Goal: Communication & Community: Answer question/provide support

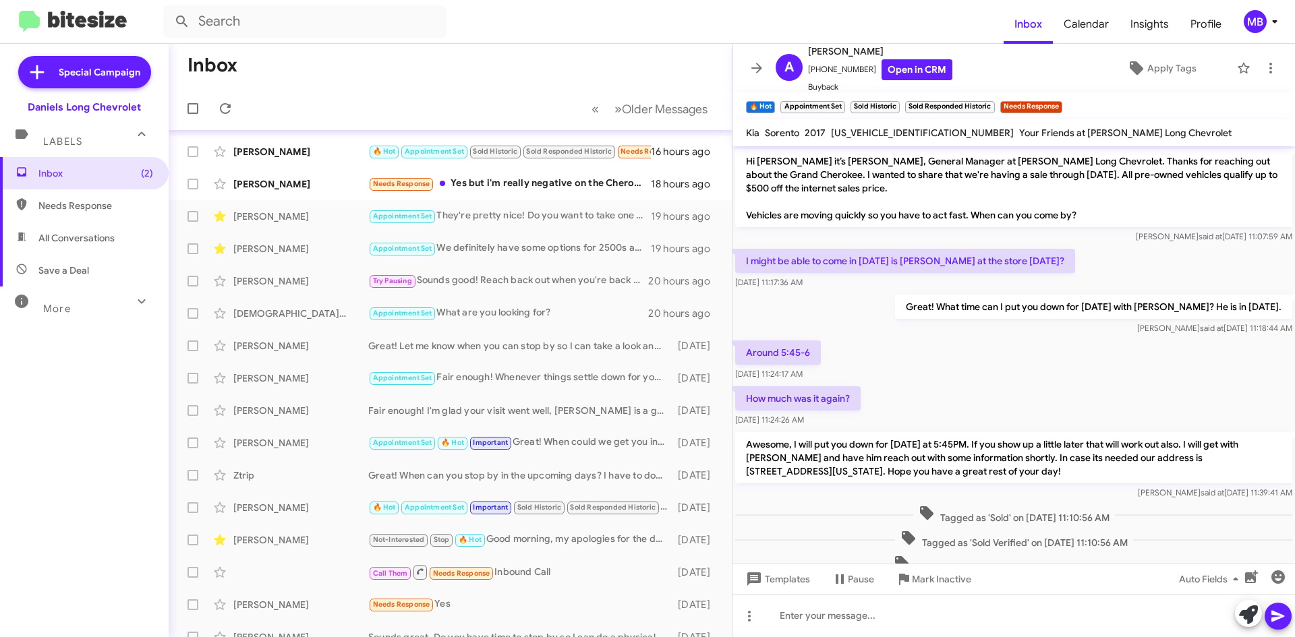
scroll to position [393, 0]
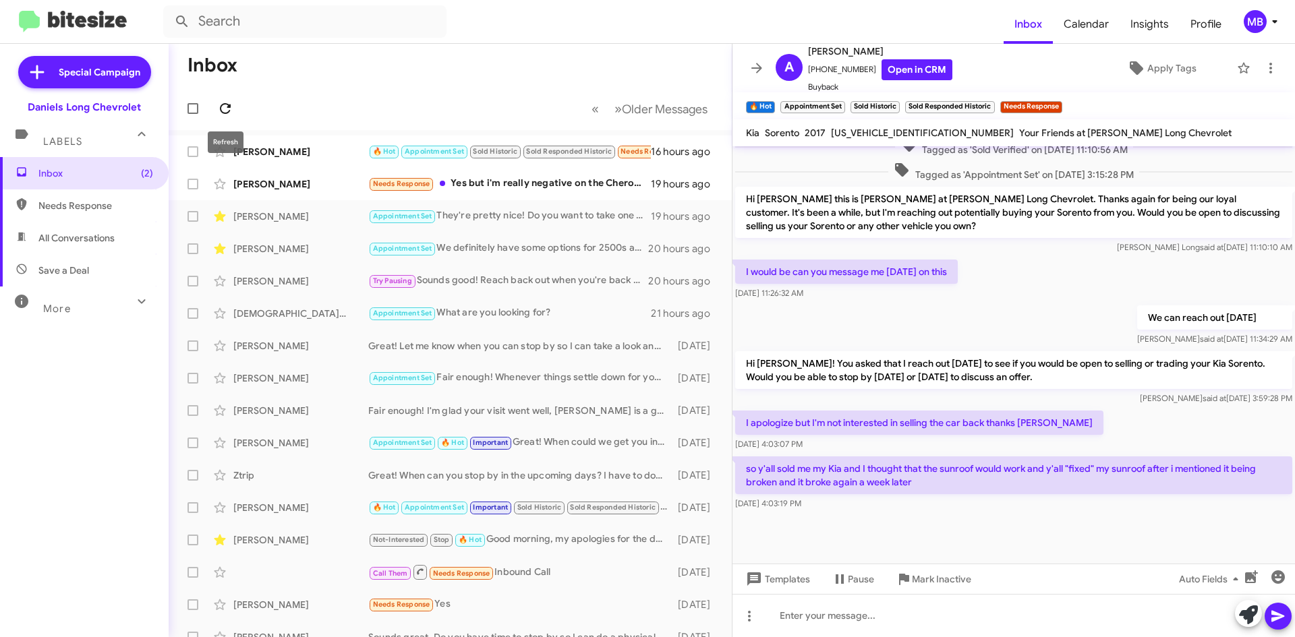
click at [221, 112] on icon at bounding box center [225, 108] width 11 height 11
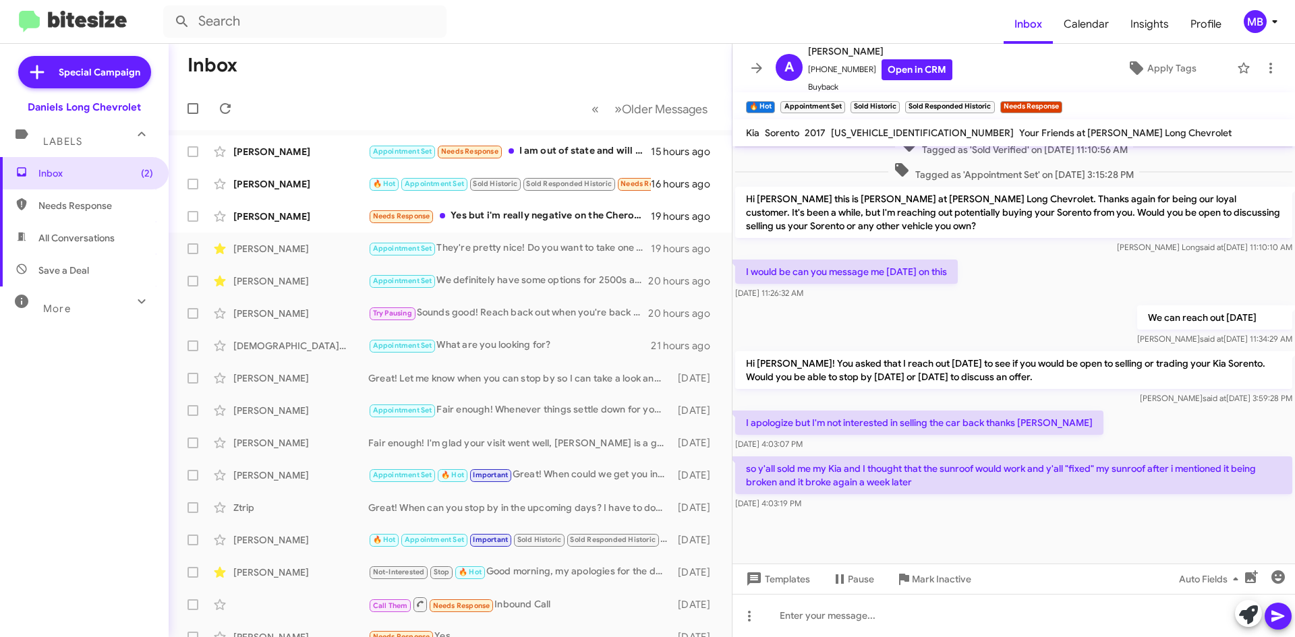
click at [71, 190] on span "Needs Response" at bounding box center [84, 206] width 169 height 32
type input "in:needs-response"
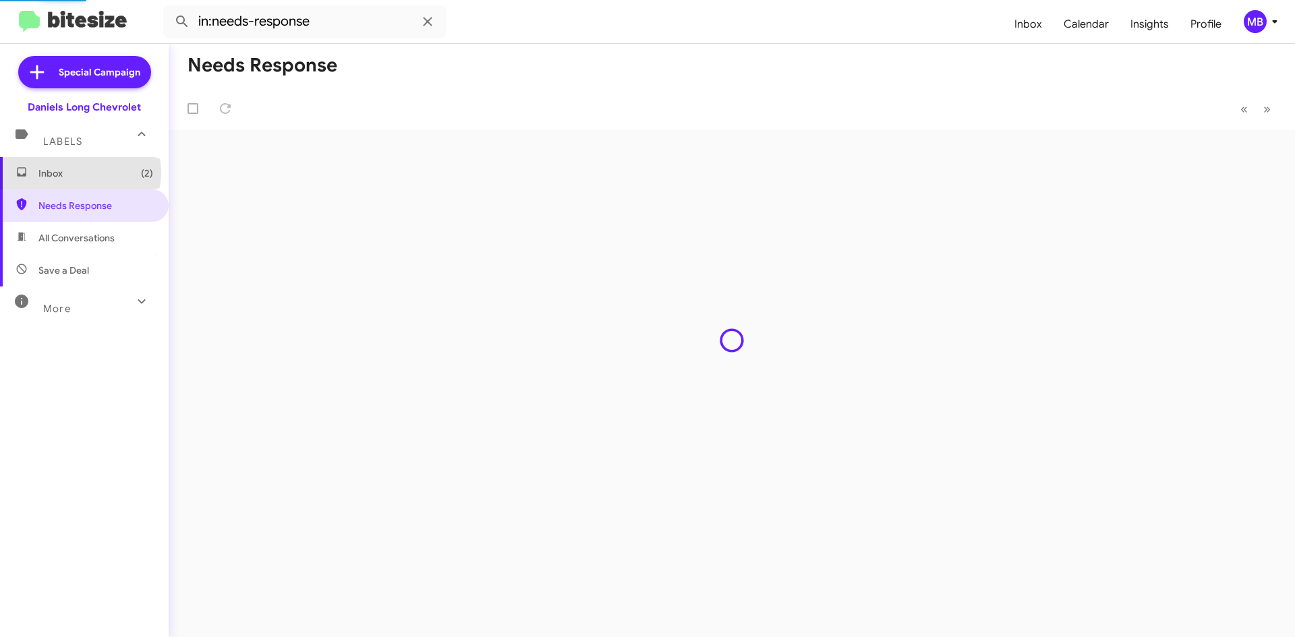
click at [80, 173] on span "Inbox (2)" at bounding box center [95, 173] width 115 height 13
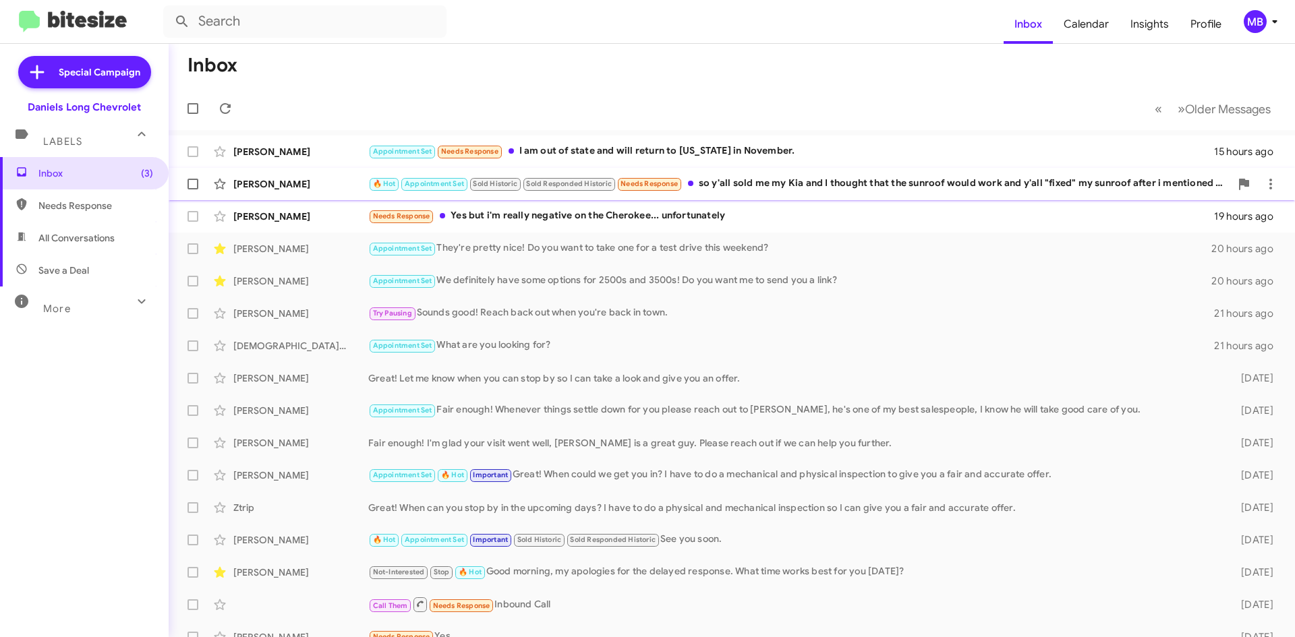
click at [878, 192] on div "[PERSON_NAME] 🔥 Hot Appointment Set Sold Historic Sold Responded Historic Needs…" at bounding box center [731, 184] width 1105 height 27
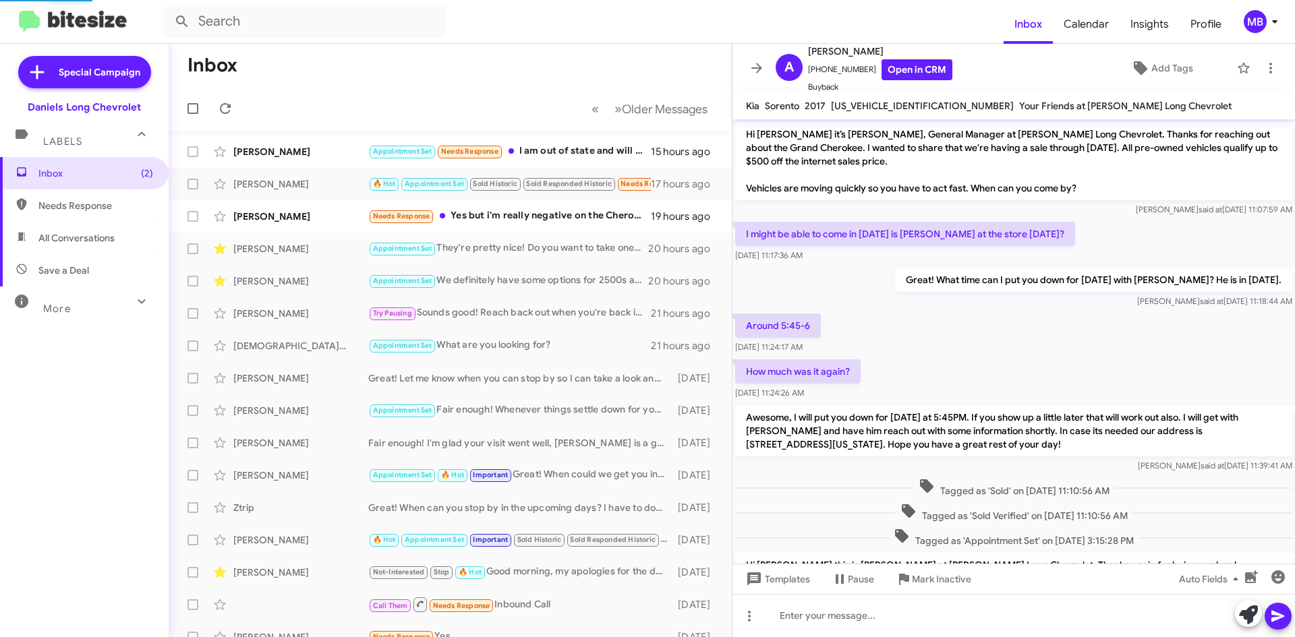
scroll to position [366, 0]
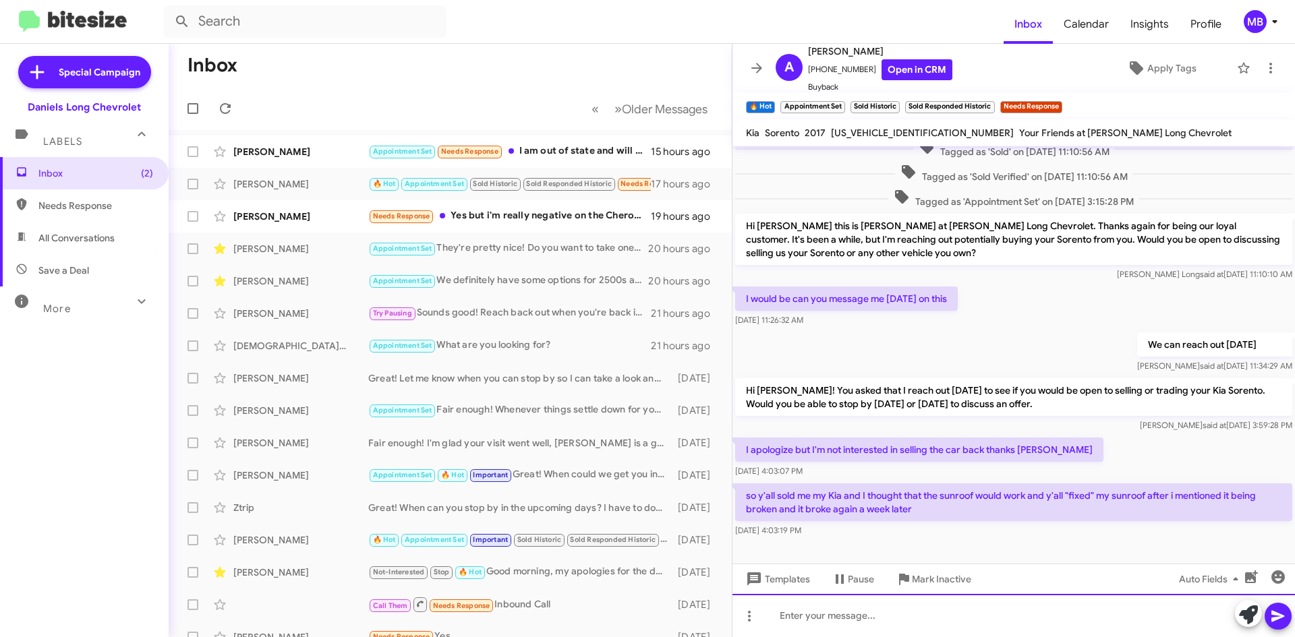
click at [822, 618] on div at bounding box center [1014, 615] width 563 height 43
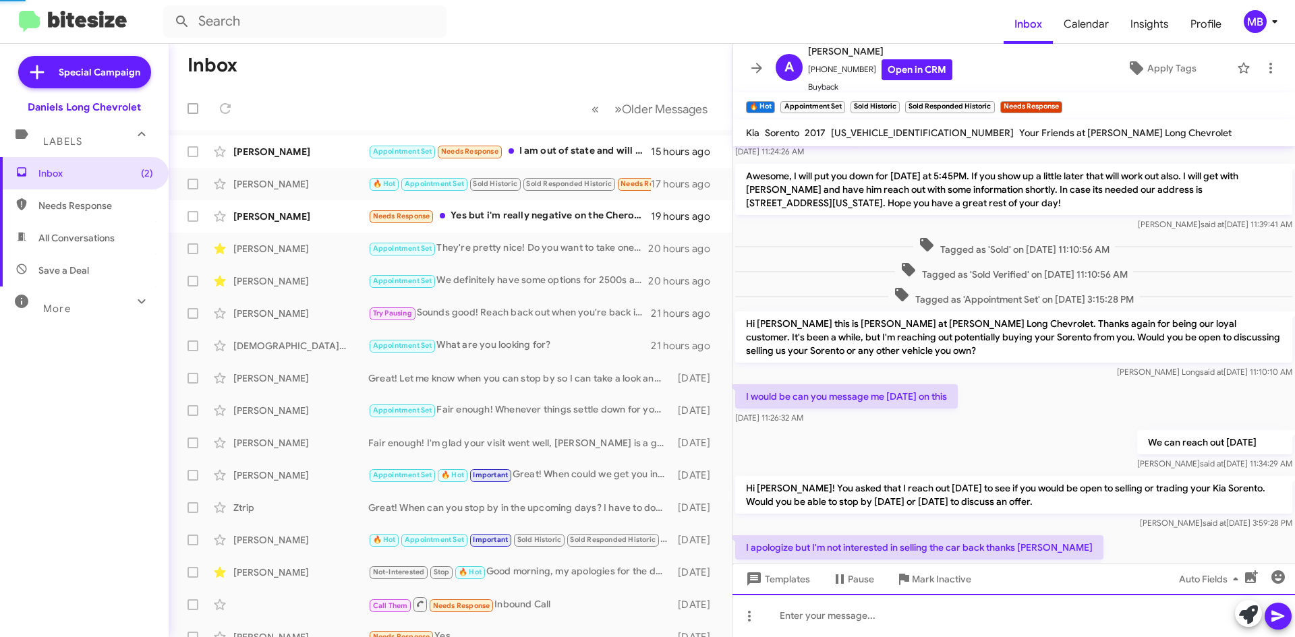
scroll to position [270, 0]
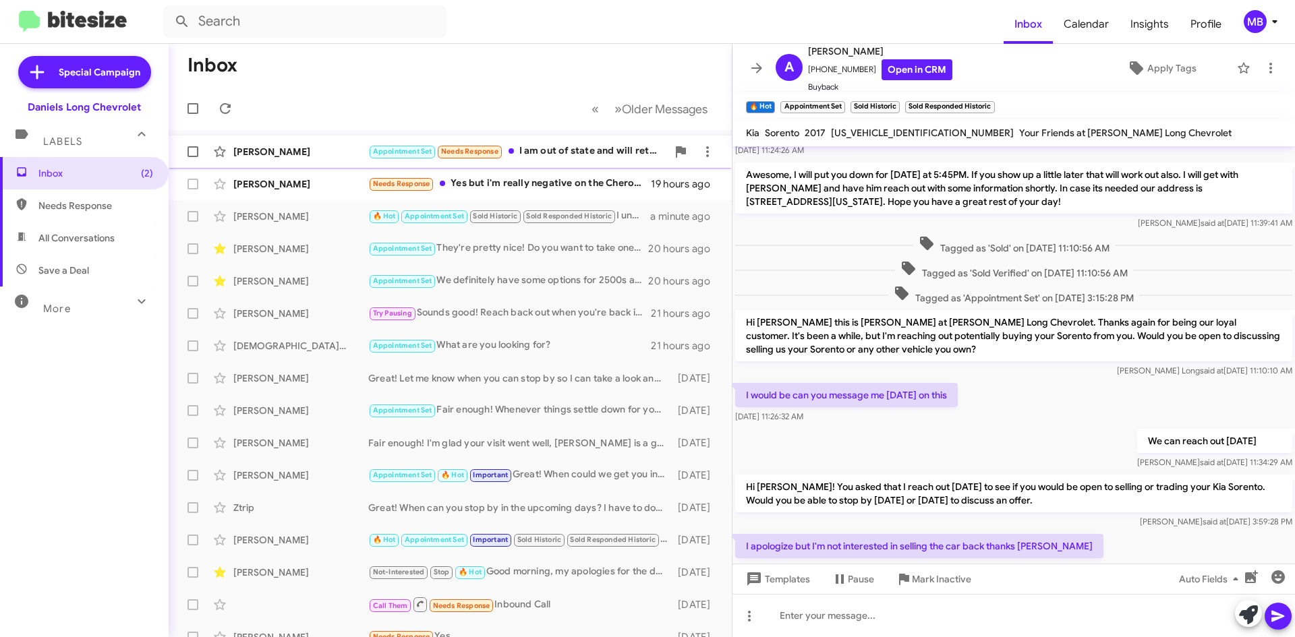
click at [530, 155] on div "Appointment Set Needs Response I am out of state and will return to [US_STATE] …" at bounding box center [517, 152] width 299 height 16
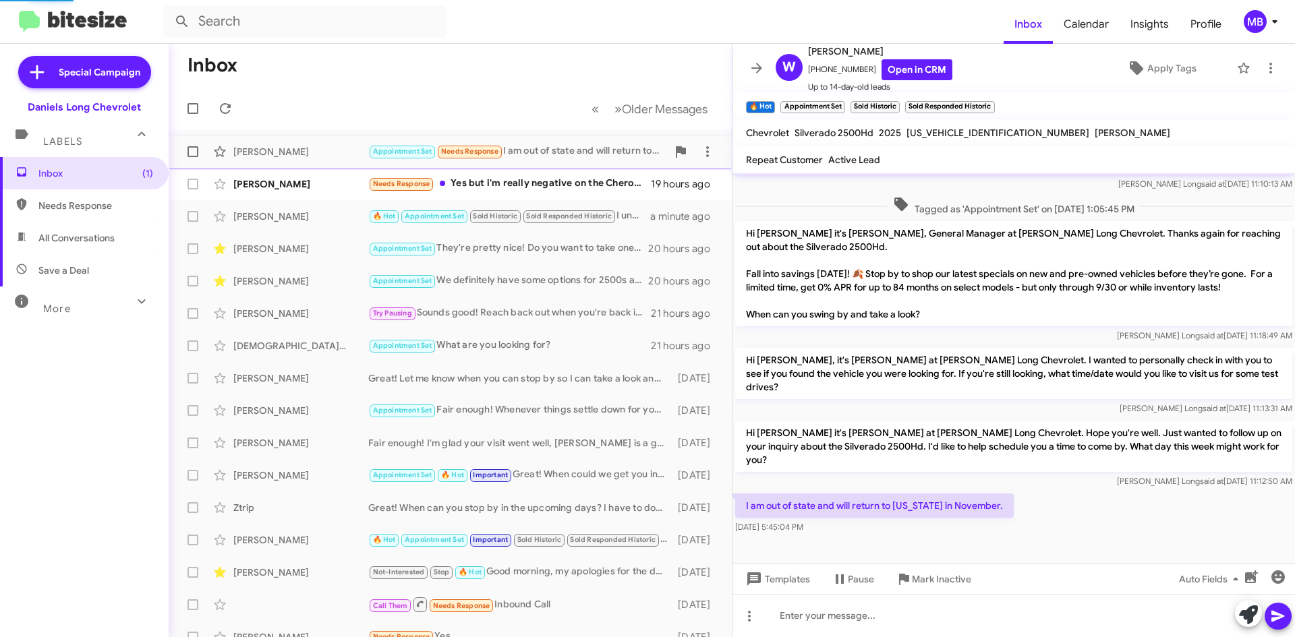
scroll to position [185, 0]
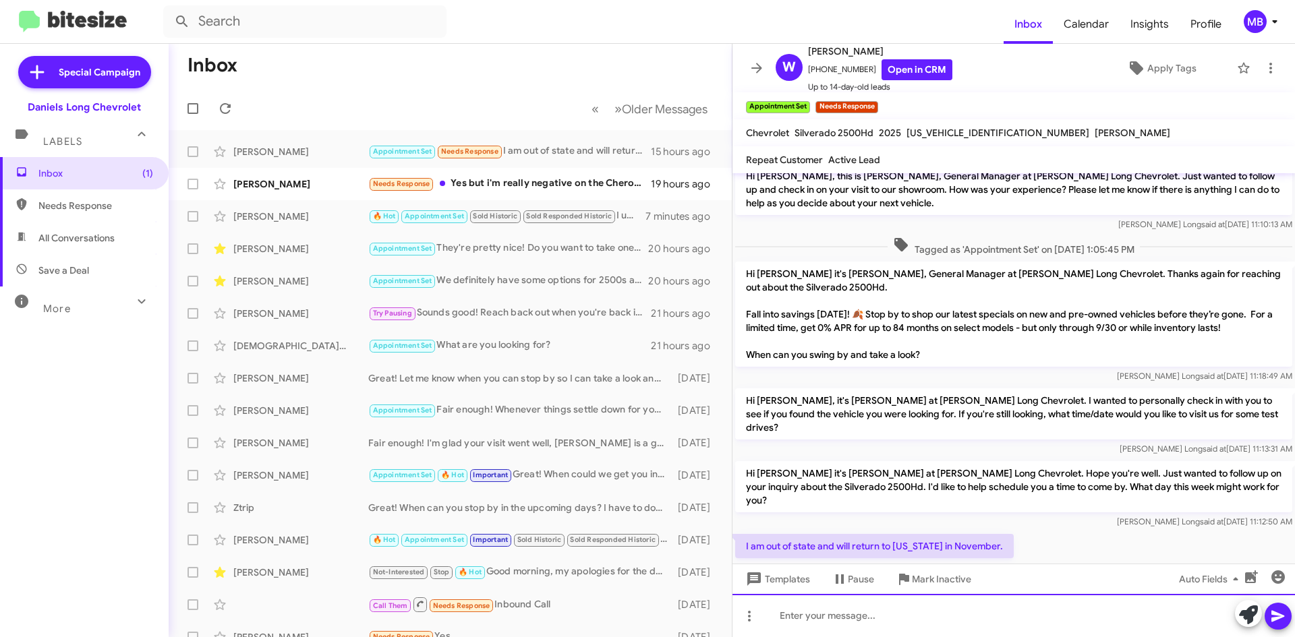
click at [939, 600] on div at bounding box center [1014, 615] width 563 height 43
